Goal: Task Accomplishment & Management: Use online tool/utility

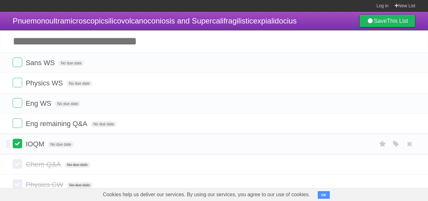
click at [19, 143] on label at bounding box center [18, 144] width 10 height 10
click at [17, 126] on label at bounding box center [18, 123] width 10 height 10
click at [16, 105] on label at bounding box center [18, 103] width 10 height 10
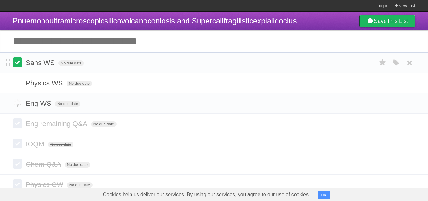
click at [16, 62] on label at bounding box center [18, 62] width 10 height 10
